Goal: Transaction & Acquisition: Purchase product/service

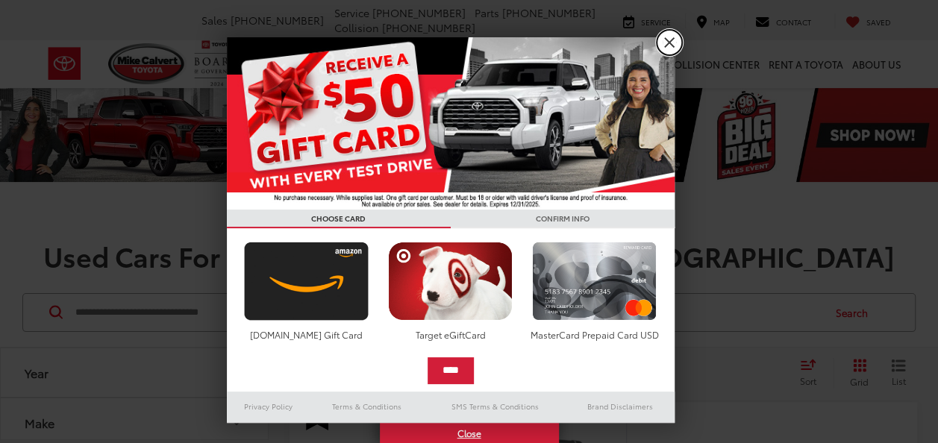
click at [670, 49] on link "X" at bounding box center [669, 42] width 25 height 25
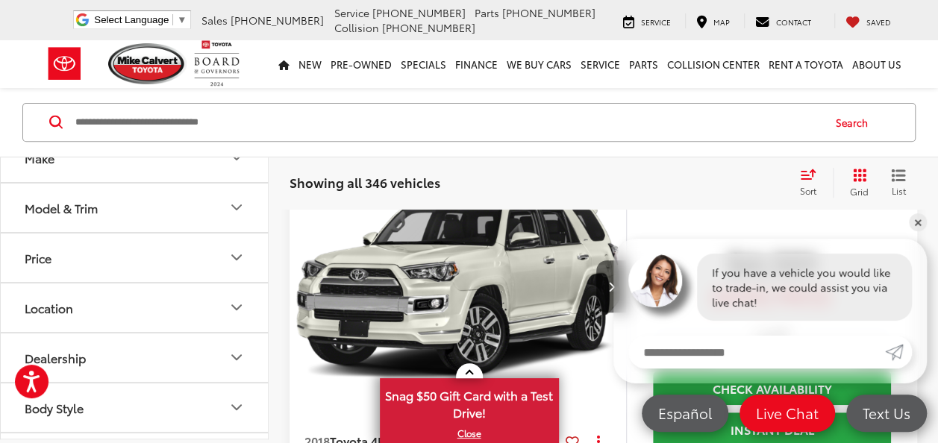
scroll to position [77, 0]
click at [60, 255] on button "Price" at bounding box center [135, 255] width 269 height 49
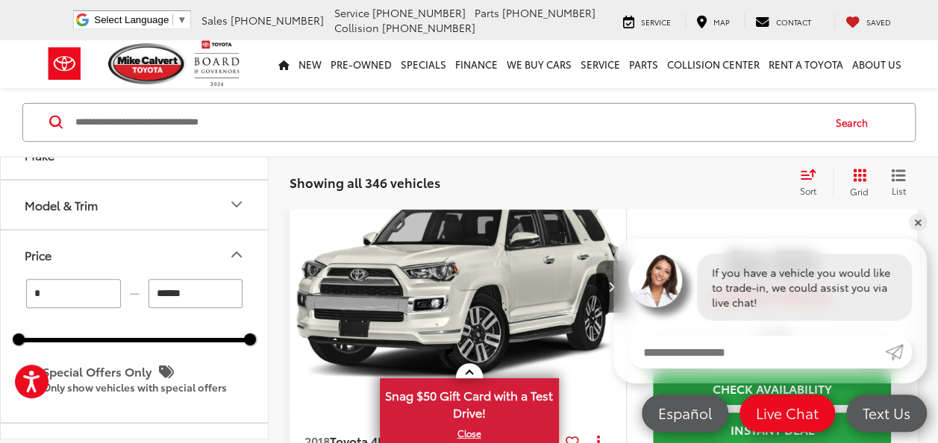
click at [189, 296] on input "******" at bounding box center [196, 293] width 95 height 29
type input "*"
type input "*****"
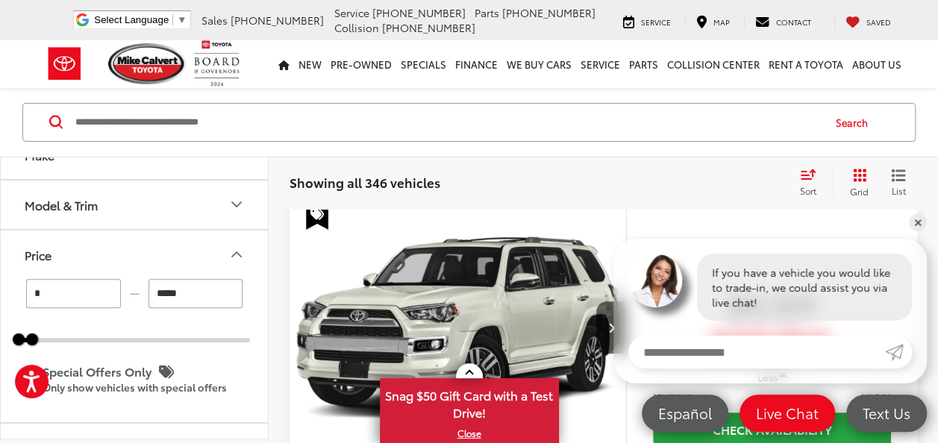
scroll to position [190, 0]
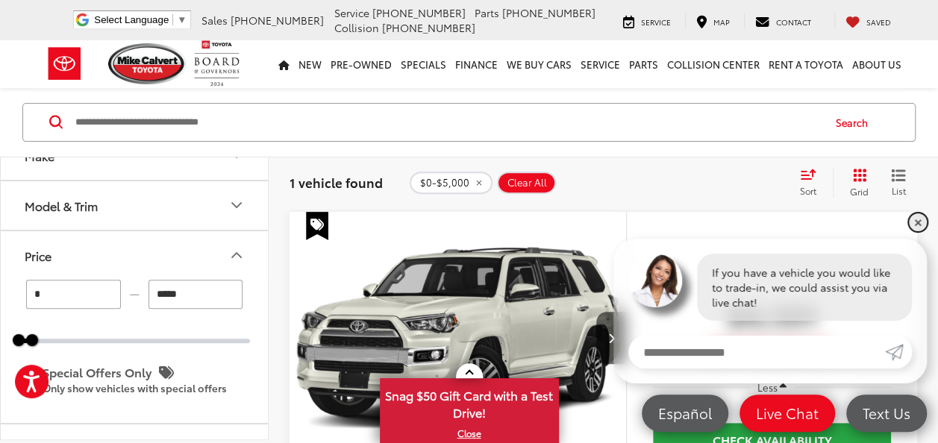
click at [920, 223] on link "✕" at bounding box center [918, 222] width 18 height 18
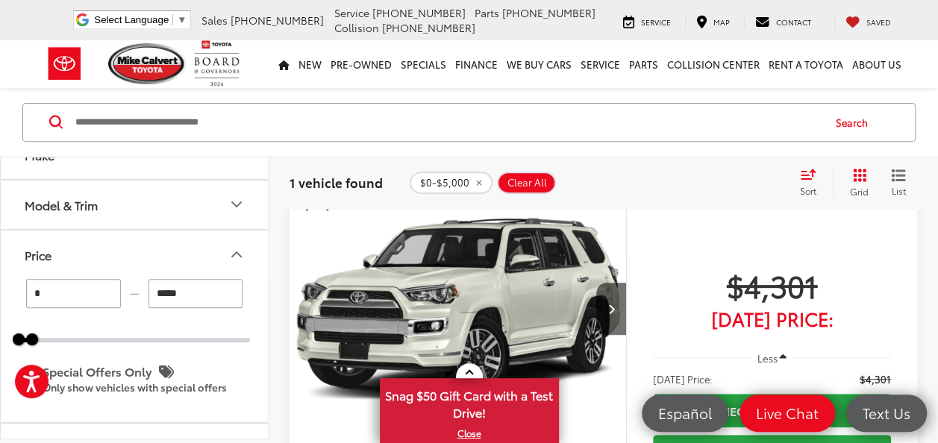
scroll to position [231, 0]
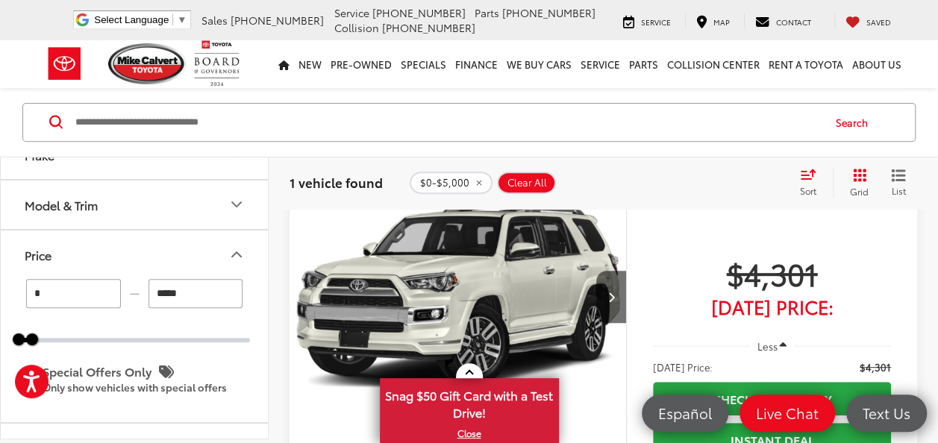
click at [609, 288] on button "Next image" at bounding box center [611, 297] width 30 height 52
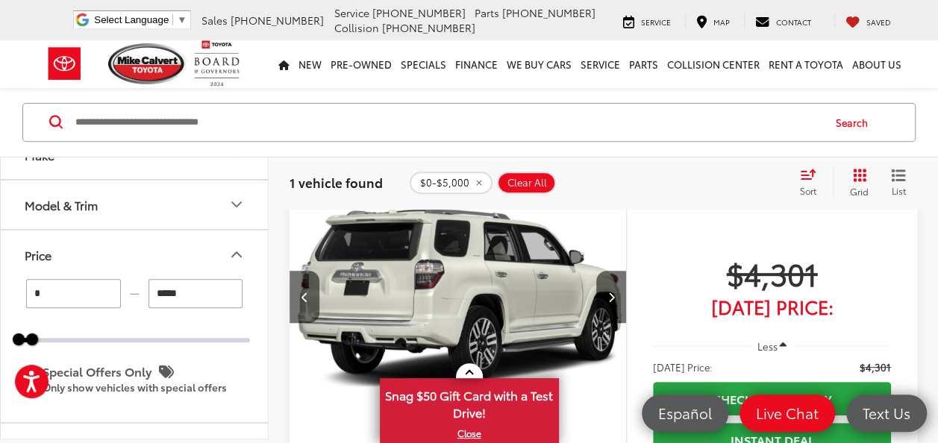
scroll to position [0, 339]
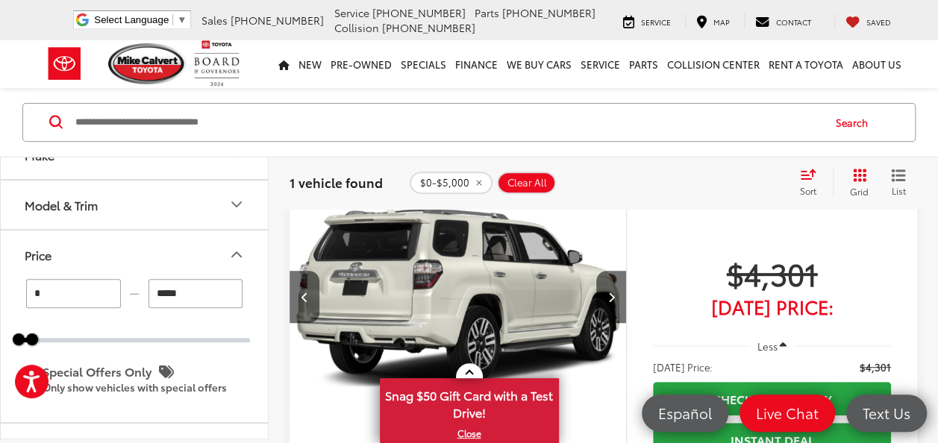
click at [609, 285] on button "Next image" at bounding box center [611, 297] width 30 height 52
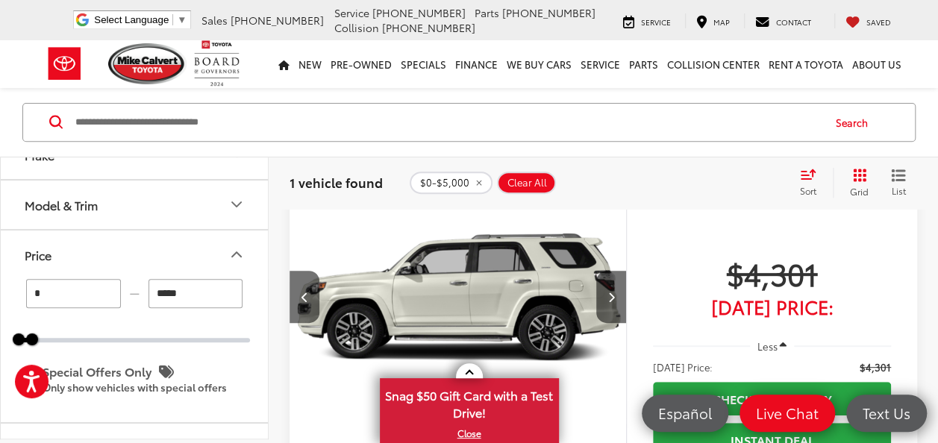
click at [609, 285] on button "Next image" at bounding box center [611, 297] width 30 height 52
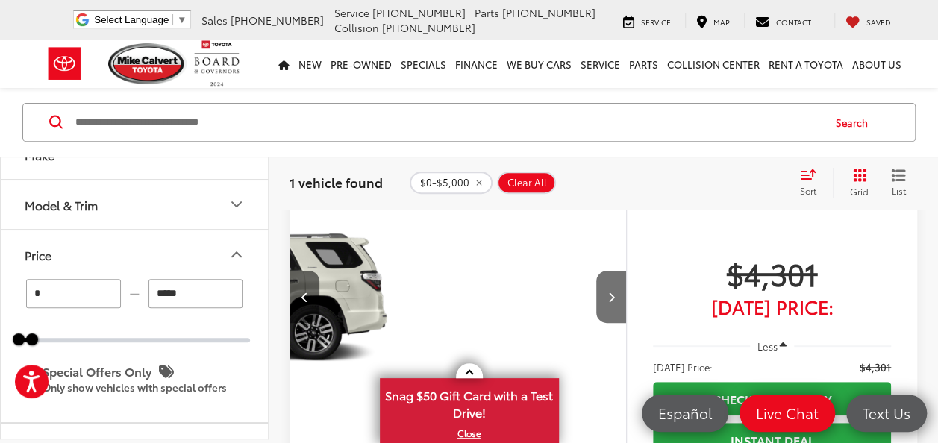
scroll to position [0, 1016]
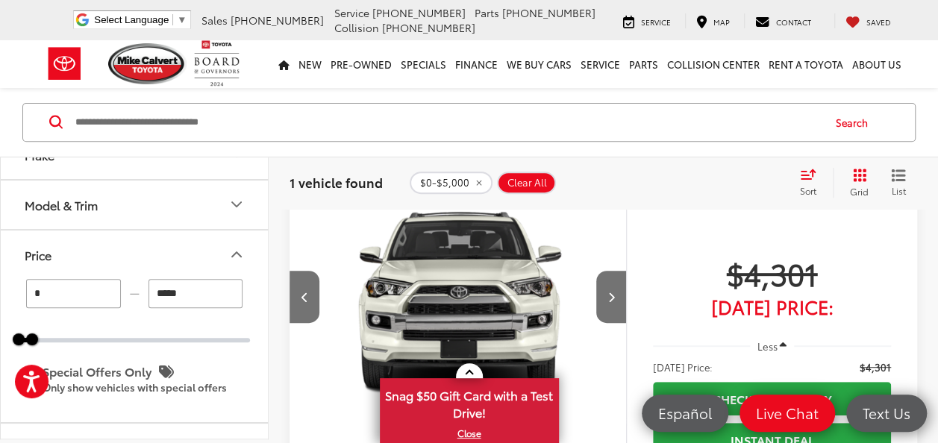
click at [609, 285] on button "Next image" at bounding box center [611, 297] width 30 height 52
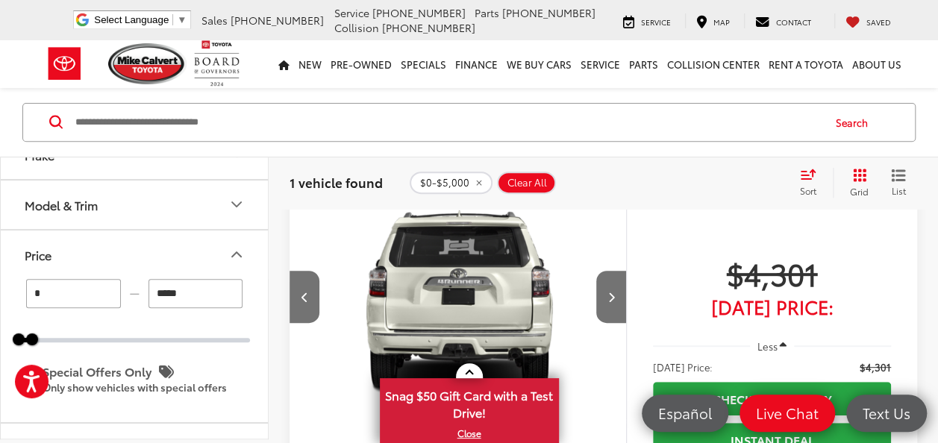
scroll to position [0, 0]
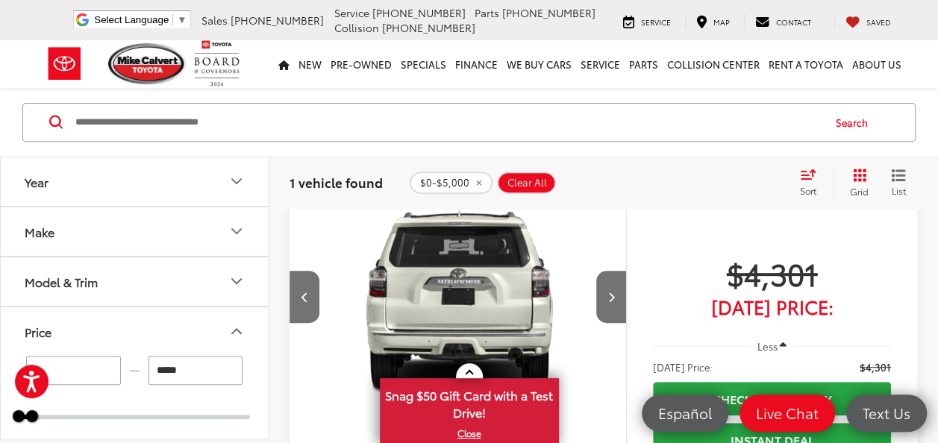
click at [101, 230] on button "Make" at bounding box center [135, 232] width 269 height 49
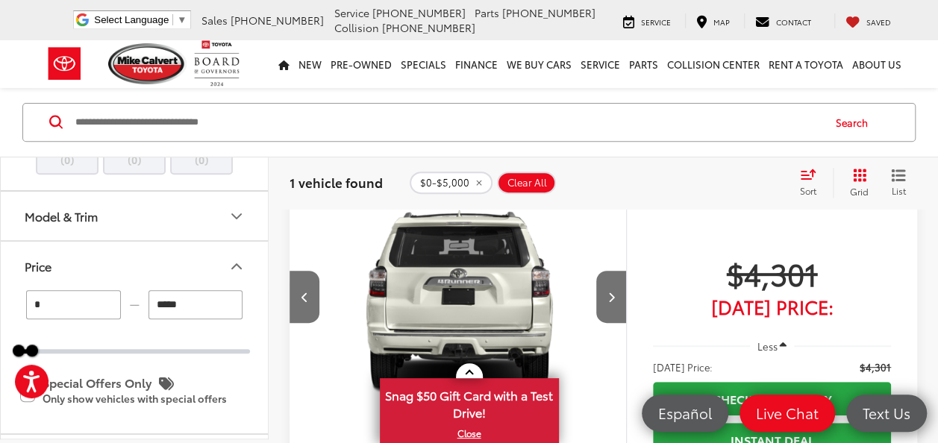
scroll to position [720, 0]
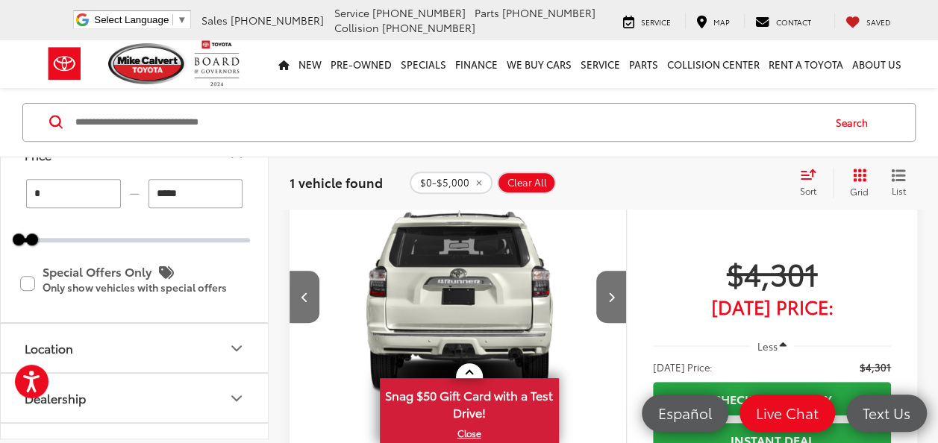
click at [179, 129] on button "Model & Trim" at bounding box center [135, 105] width 269 height 49
